Goal: Information Seeking & Learning: Learn about a topic

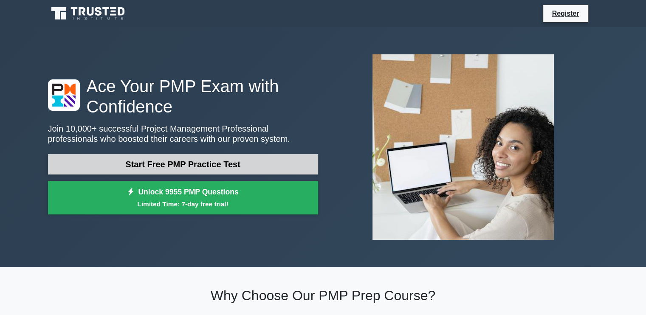
click at [172, 165] on link "Start Free PMP Practice Test" at bounding box center [183, 164] width 270 height 20
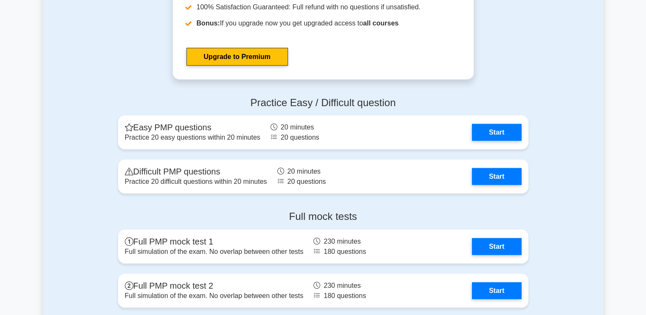
scroll to position [2255, 0]
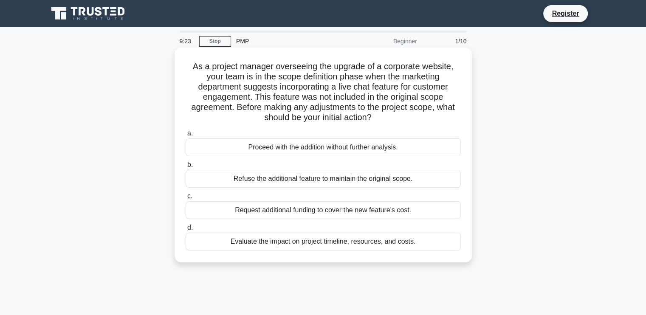
click at [238, 241] on div "Evaluate the impact on project timeline, resources, and costs." at bounding box center [323, 242] width 275 height 18
click at [186, 231] on input "d. Evaluate the impact on project timeline, resources, and costs." at bounding box center [186, 228] width 0 height 6
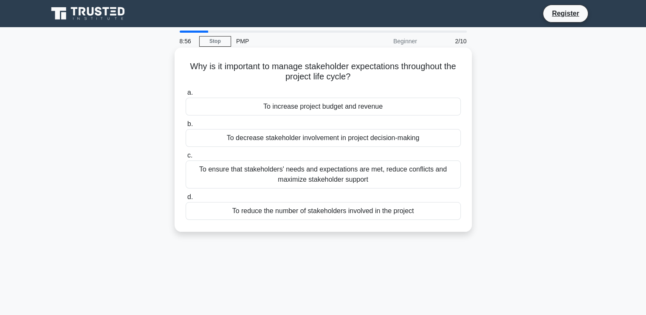
click at [305, 178] on div "To ensure that stakeholders' needs and expectations are met, reduce conflicts a…" at bounding box center [323, 175] width 275 height 28
click at [186, 158] on input "c. To ensure that stakeholders' needs and expectations are met, reduce conflict…" at bounding box center [186, 156] width 0 height 6
